Goal: Information Seeking & Learning: Learn about a topic

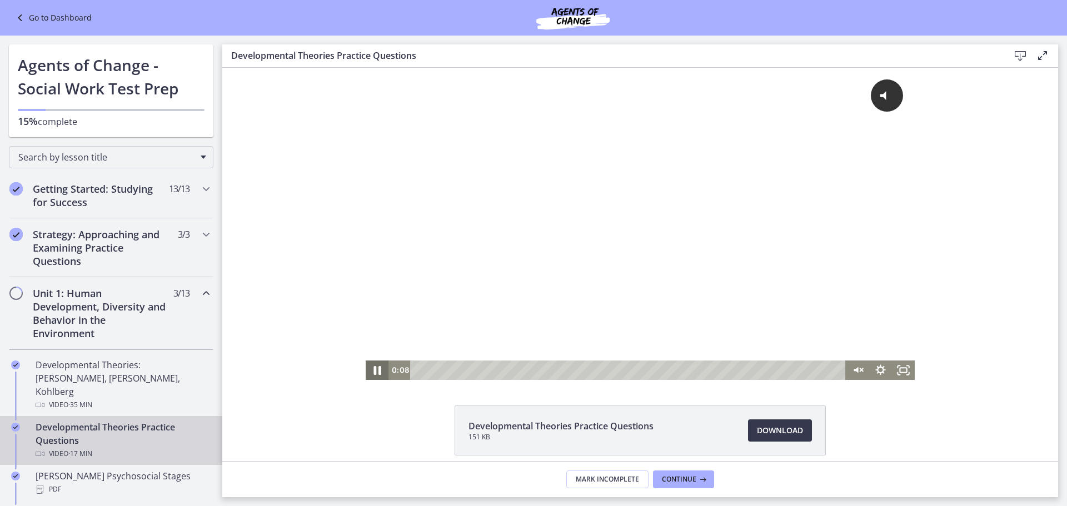
click at [367, 370] on icon "Pause" at bounding box center [376, 369] width 27 height 23
click at [371, 370] on icon "Play Video" at bounding box center [378, 369] width 27 height 23
click at [365, 368] on icon "Pause" at bounding box center [376, 369] width 27 height 23
click at [853, 371] on icon "Unmute" at bounding box center [856, 370] width 6 height 7
click at [370, 370] on icon "Play Video" at bounding box center [377, 370] width 23 height 19
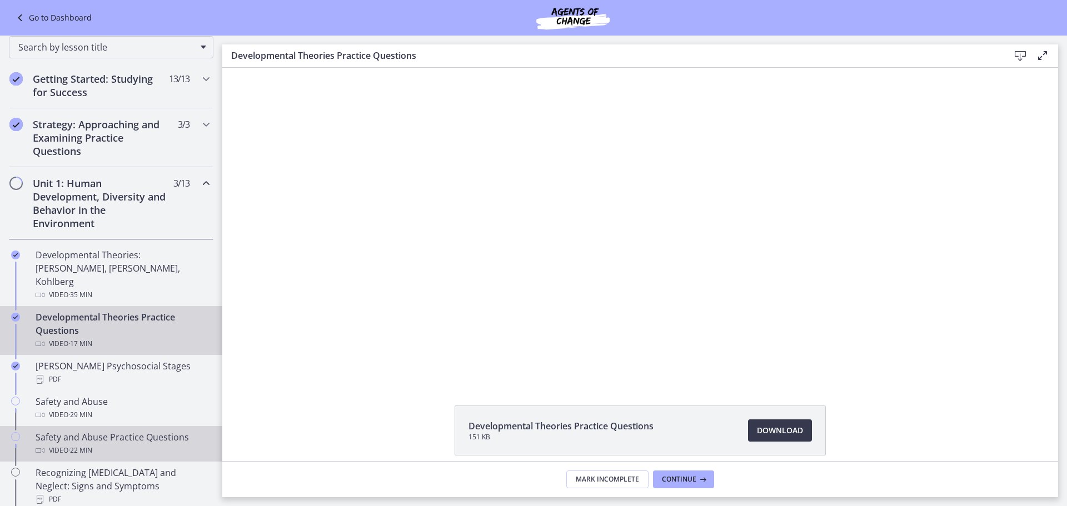
scroll to position [111, 0]
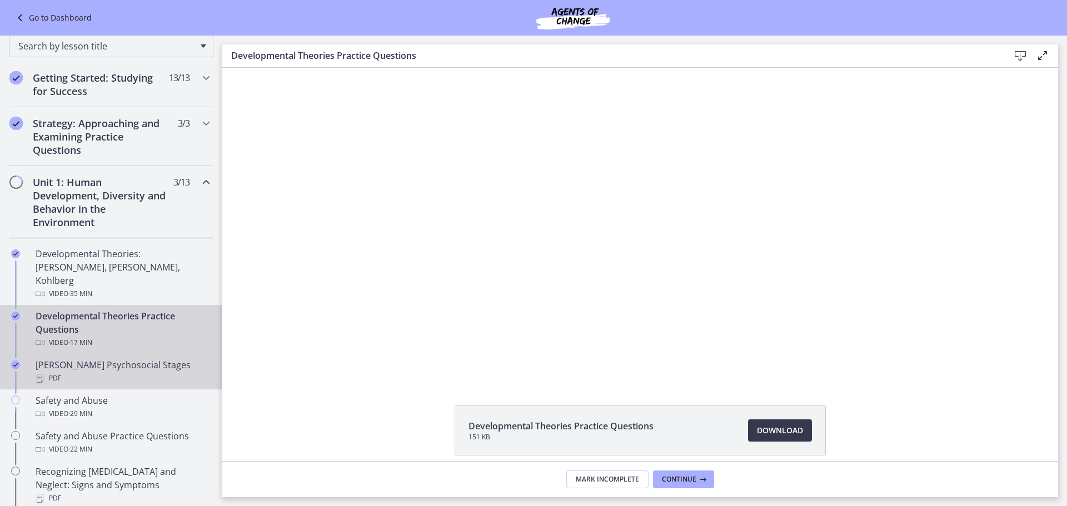
click at [73, 372] on div "PDF" at bounding box center [122, 378] width 173 height 13
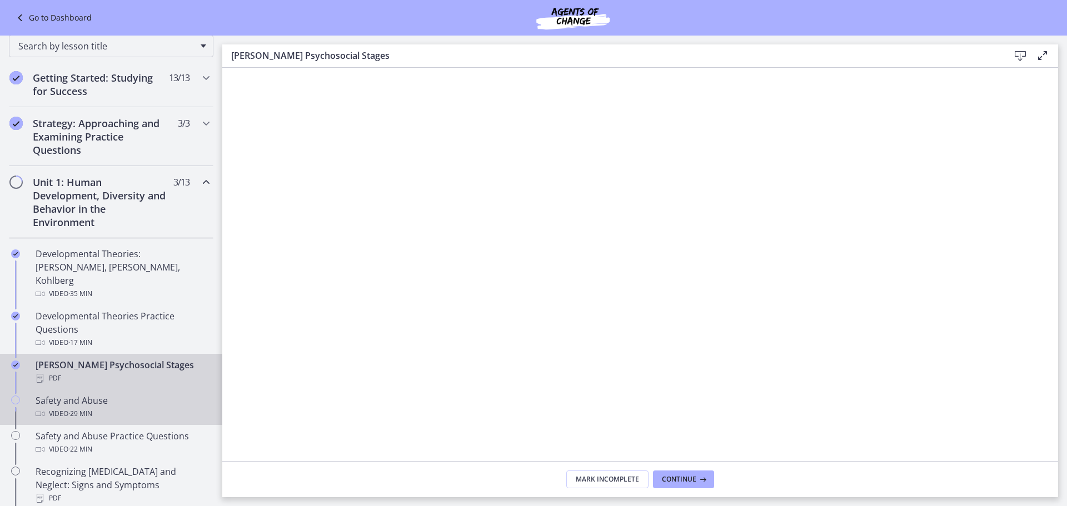
click at [83, 394] on div "Safety and Abuse Video · 29 min" at bounding box center [122, 407] width 173 height 27
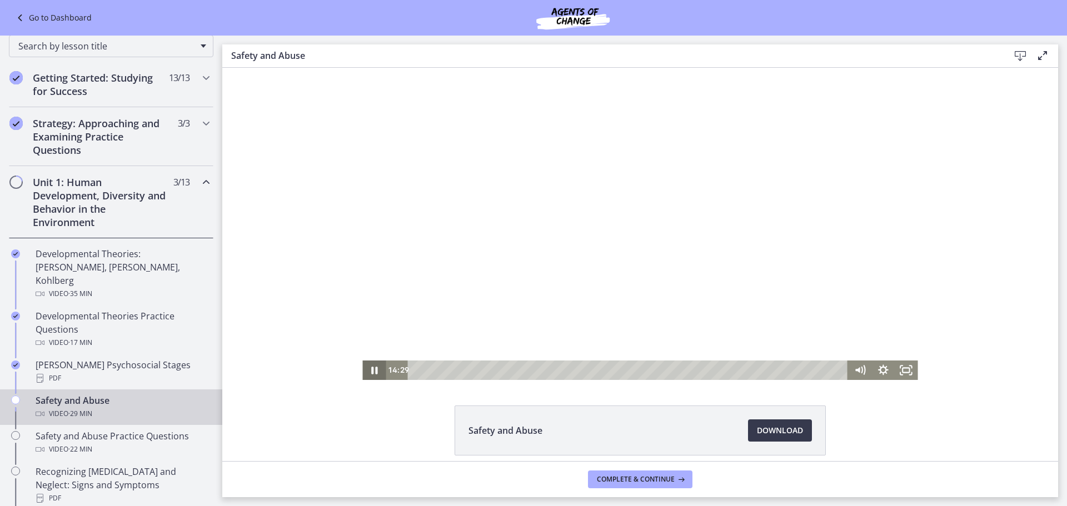
click at [370, 373] on icon "Pause" at bounding box center [373, 370] width 23 height 19
click at [367, 370] on icon "Play Video" at bounding box center [374, 370] width 23 height 19
click at [364, 367] on icon "Pause" at bounding box center [374, 369] width 28 height 23
click at [373, 368] on icon "Play Video" at bounding box center [374, 370] width 23 height 19
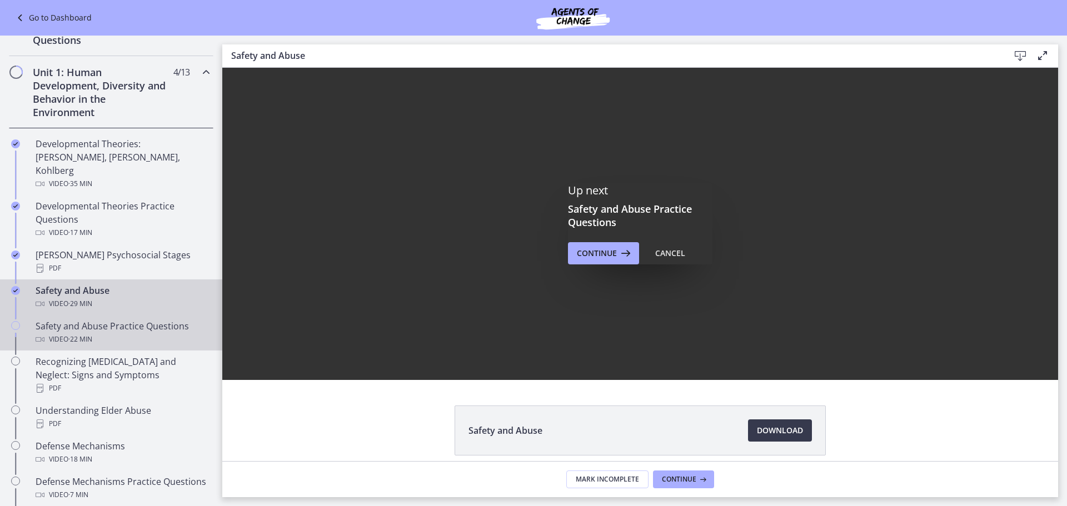
scroll to position [222, 0]
click at [87, 318] on div "Safety and Abuse Practice Questions Video · 22 min" at bounding box center [122, 331] width 173 height 27
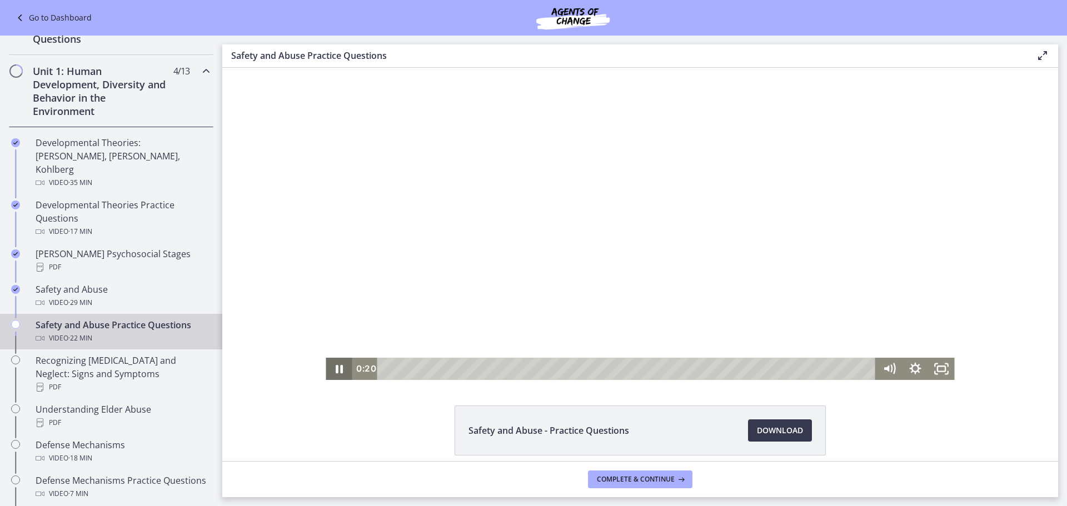
click at [338, 368] on icon "Pause" at bounding box center [339, 369] width 7 height 8
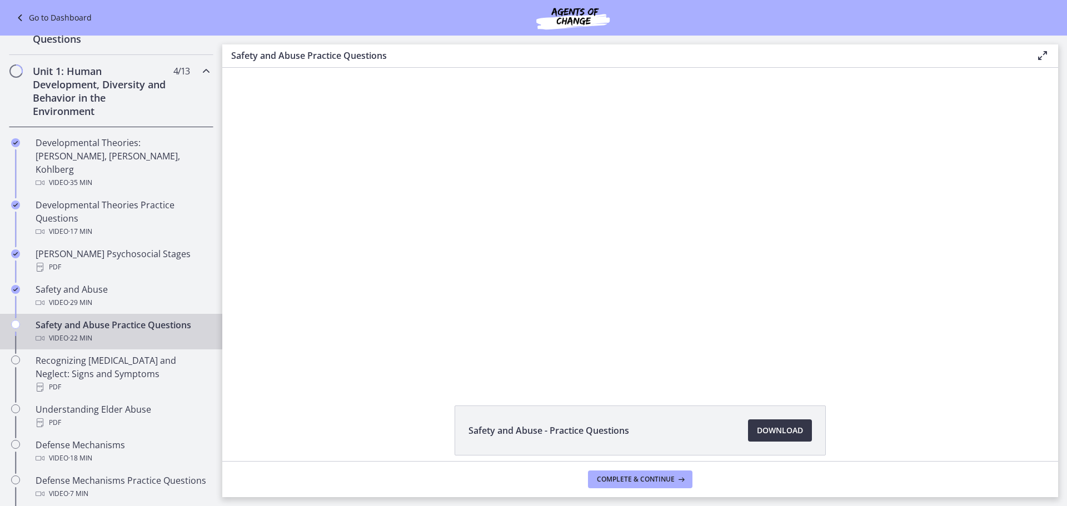
click at [793, 430] on span "Download Opens in a new window" at bounding box center [780, 430] width 46 height 13
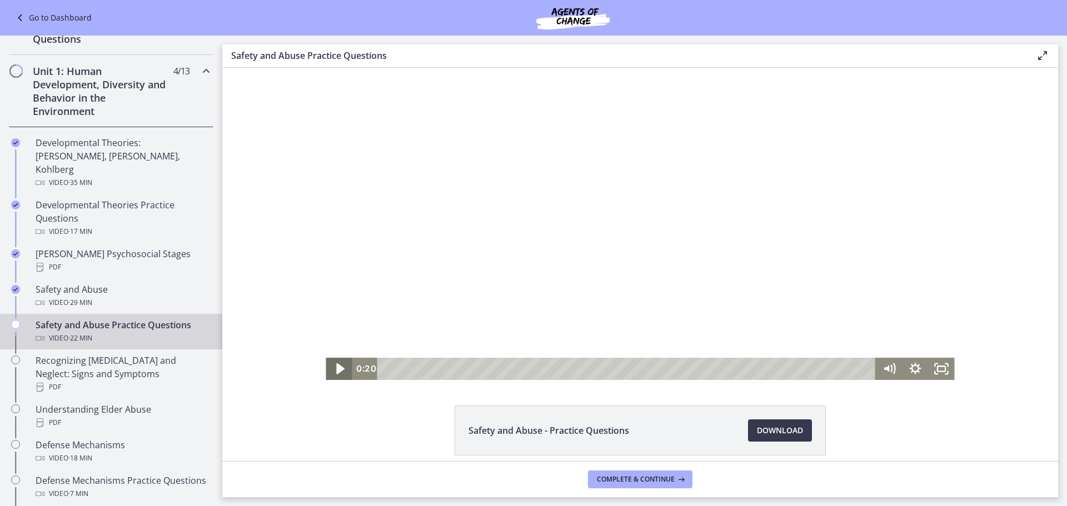
click at [329, 365] on icon "Play Video" at bounding box center [340, 369] width 32 height 27
click at [336, 368] on icon "Pause" at bounding box center [339, 369] width 32 height 27
click at [337, 368] on icon "Play Video" at bounding box center [340, 369] width 7 height 9
click at [337, 366] on icon "Pause" at bounding box center [339, 370] width 9 height 10
click at [328, 371] on icon "Play Video" at bounding box center [340, 369] width 26 height 22
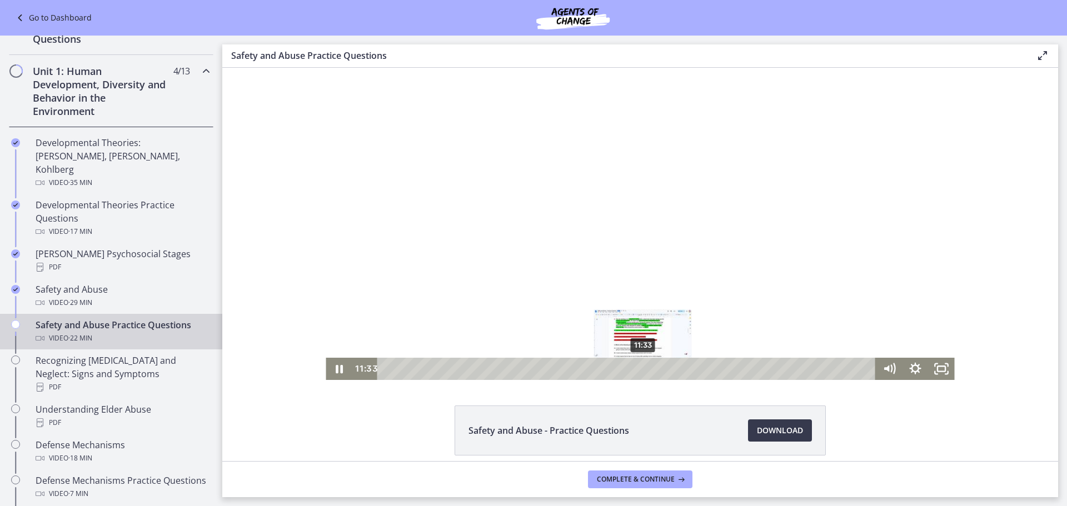
click at [639, 370] on div "11:33" at bounding box center [628, 369] width 482 height 22
click at [647, 367] on div "11:55" at bounding box center [628, 369] width 482 height 22
click at [331, 368] on icon "Pause" at bounding box center [339, 369] width 26 height 22
click at [337, 368] on icon "Play Video" at bounding box center [340, 369] width 7 height 9
click at [331, 374] on icon "Pause" at bounding box center [339, 369] width 32 height 27
